Goal: Information Seeking & Learning: Learn about a topic

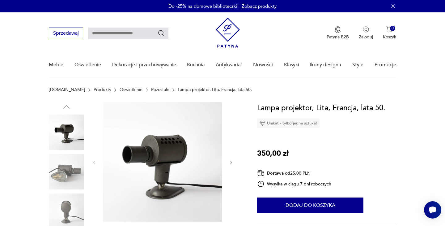
click at [151, 90] on link "Pozostałe" at bounding box center [160, 89] width 18 height 5
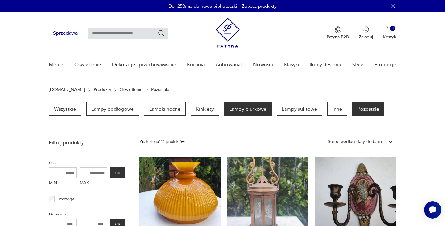
click at [249, 107] on p "Lampy biurkowe" at bounding box center [248, 109] width 48 height 14
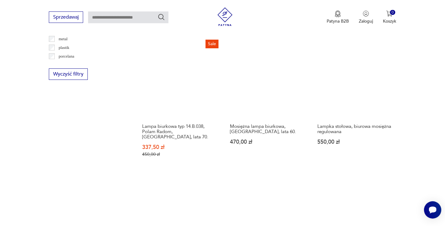
scroll to position [624, 0]
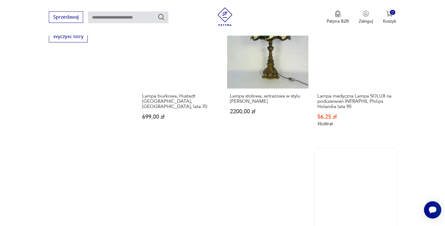
scroll to position [671, 0]
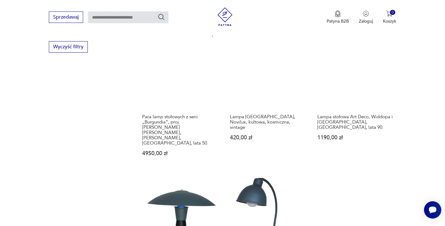
scroll to position [653, 0]
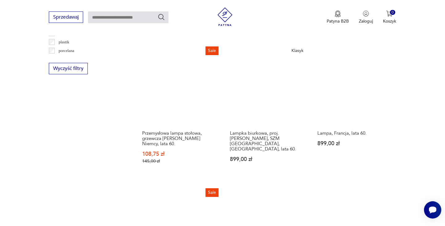
scroll to position [636, 0]
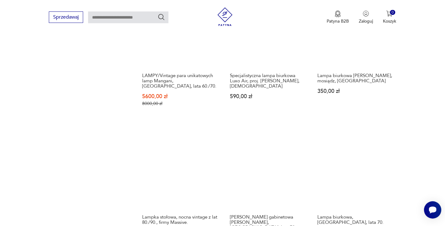
scroll to position [688, 0]
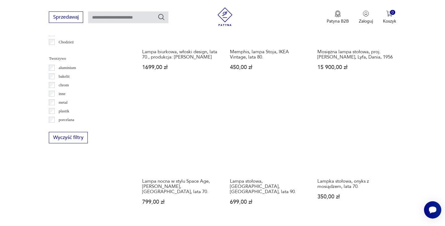
scroll to position [582, 0]
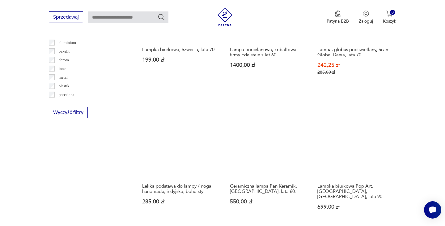
scroll to position [587, 0]
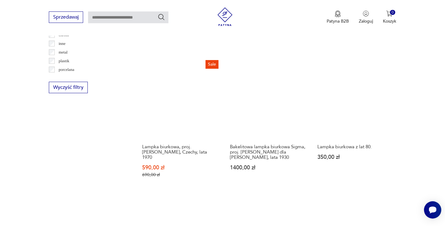
scroll to position [616, 0]
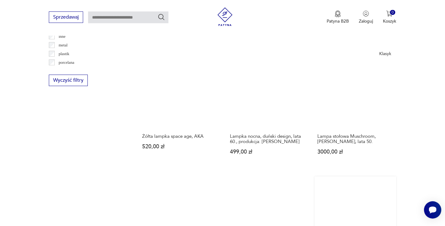
scroll to position [619, 0]
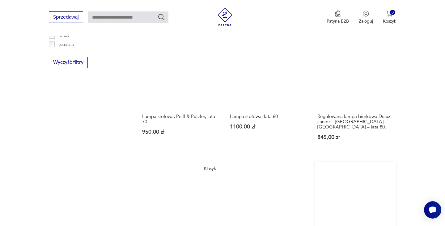
scroll to position [648, 0]
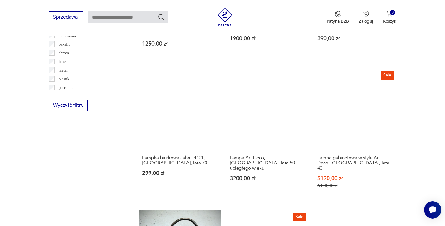
scroll to position [593, 0]
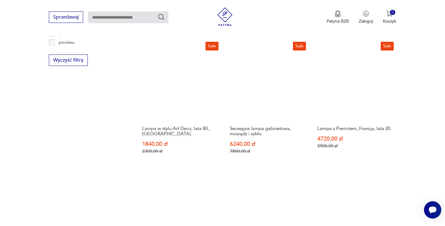
scroll to position [644, 0]
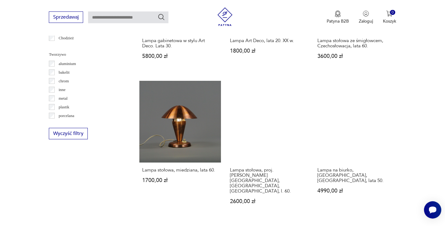
scroll to position [566, 0]
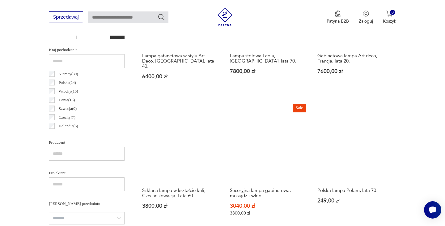
scroll to position [303, 0]
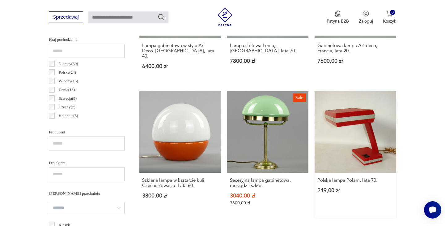
click at [314, 94] on link "Polska lampa Polam, lata 70. 249,00 zł" at bounding box center [354, 154] width 81 height 126
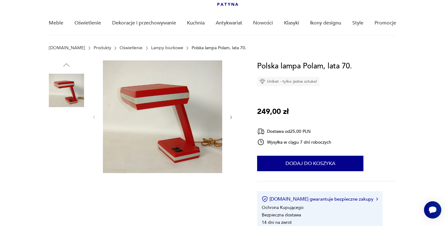
scroll to position [44, 0]
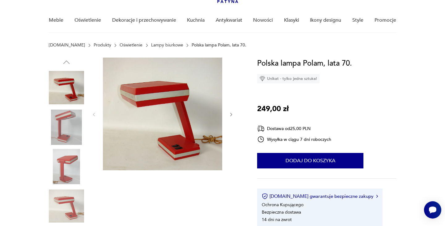
click at [231, 115] on icon "button" at bounding box center [231, 114] width 5 height 5
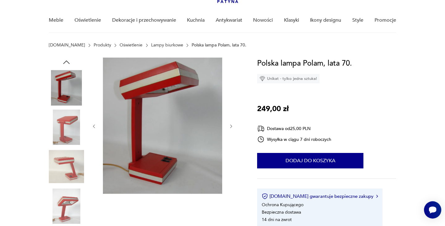
click at [231, 115] on div at bounding box center [162, 125] width 142 height 137
click at [231, 125] on icon "button" at bounding box center [231, 126] width 5 height 5
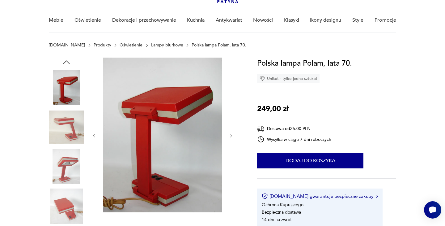
click at [231, 135] on icon "button" at bounding box center [231, 135] width 5 height 5
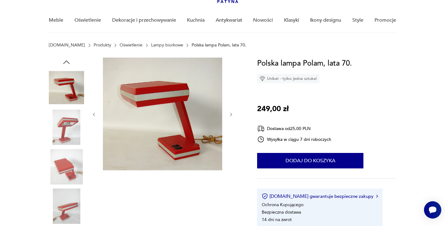
click at [232, 114] on icon "button" at bounding box center [231, 114] width 5 height 5
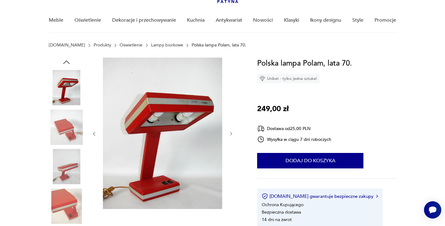
click at [232, 115] on div at bounding box center [162, 133] width 142 height 152
click at [230, 132] on icon "button" at bounding box center [231, 133] width 5 height 5
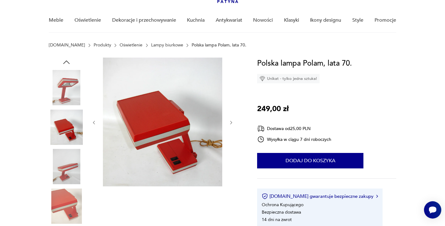
click at [230, 132] on div at bounding box center [162, 122] width 142 height 130
click at [231, 123] on icon "button" at bounding box center [231, 122] width 2 height 4
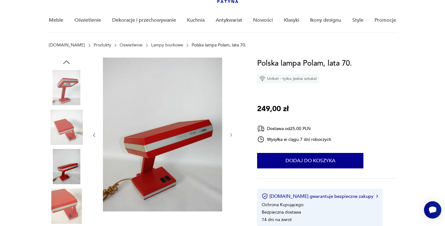
click at [231, 123] on div at bounding box center [162, 134] width 142 height 155
click at [231, 130] on div at bounding box center [162, 134] width 142 height 155
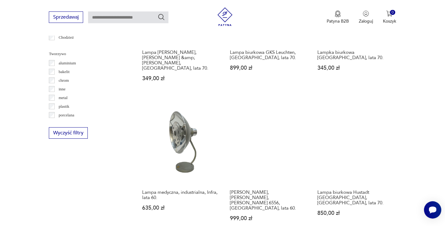
scroll to position [574, 0]
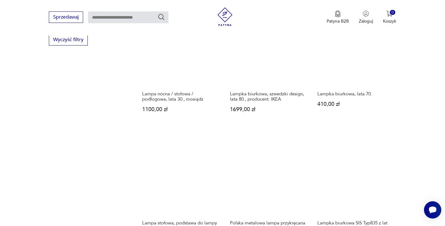
scroll to position [662, 0]
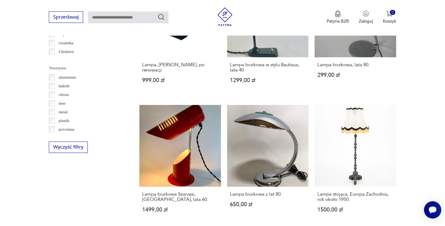
scroll to position [559, 0]
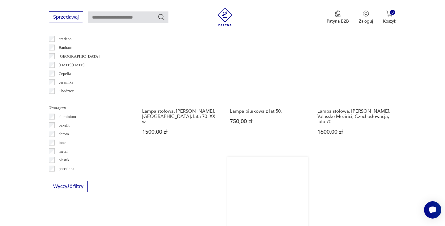
scroll to position [544, 0]
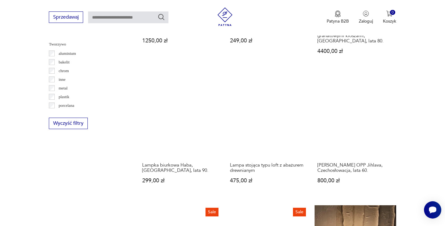
scroll to position [588, 0]
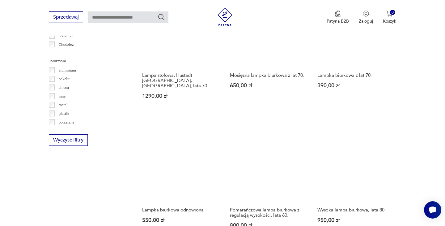
scroll to position [565, 0]
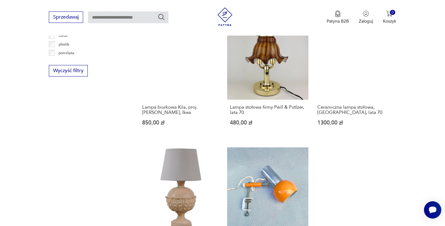
scroll to position [630, 0]
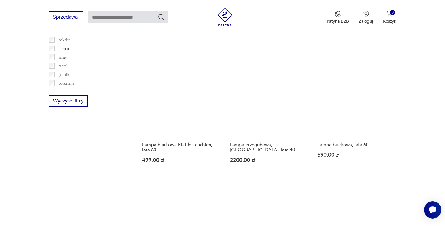
scroll to position [618, 0]
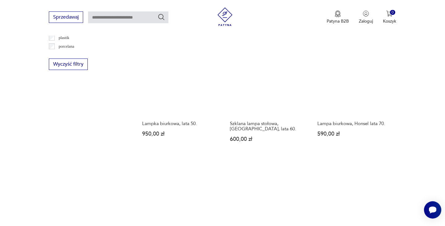
scroll to position [643, 0]
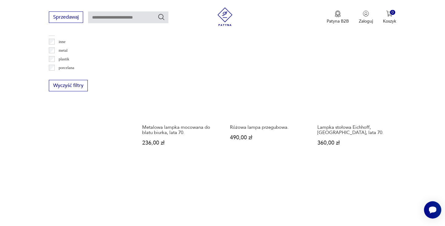
scroll to position [622, 0]
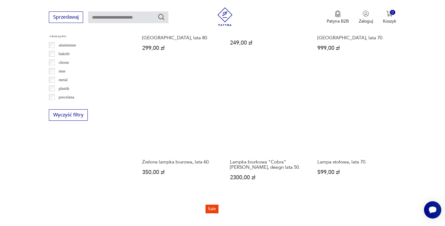
scroll to position [588, 0]
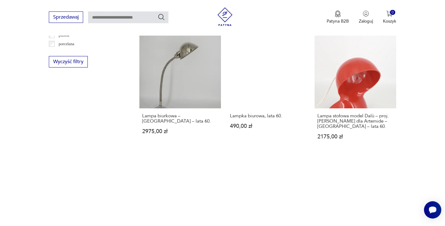
scroll to position [640, 0]
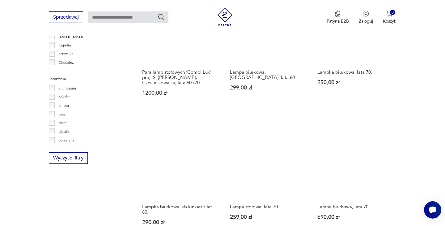
scroll to position [610, 0]
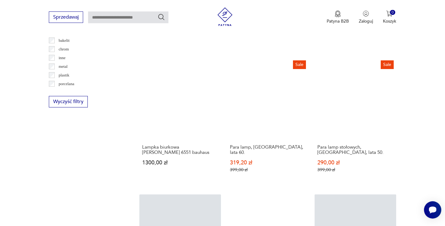
scroll to position [605, 0]
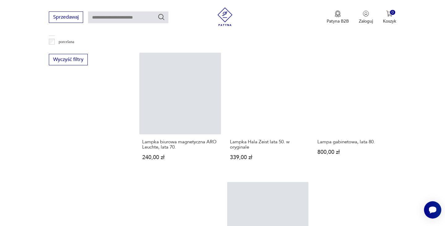
scroll to position [641, 0]
